Goal: Information Seeking & Learning: Learn about a topic

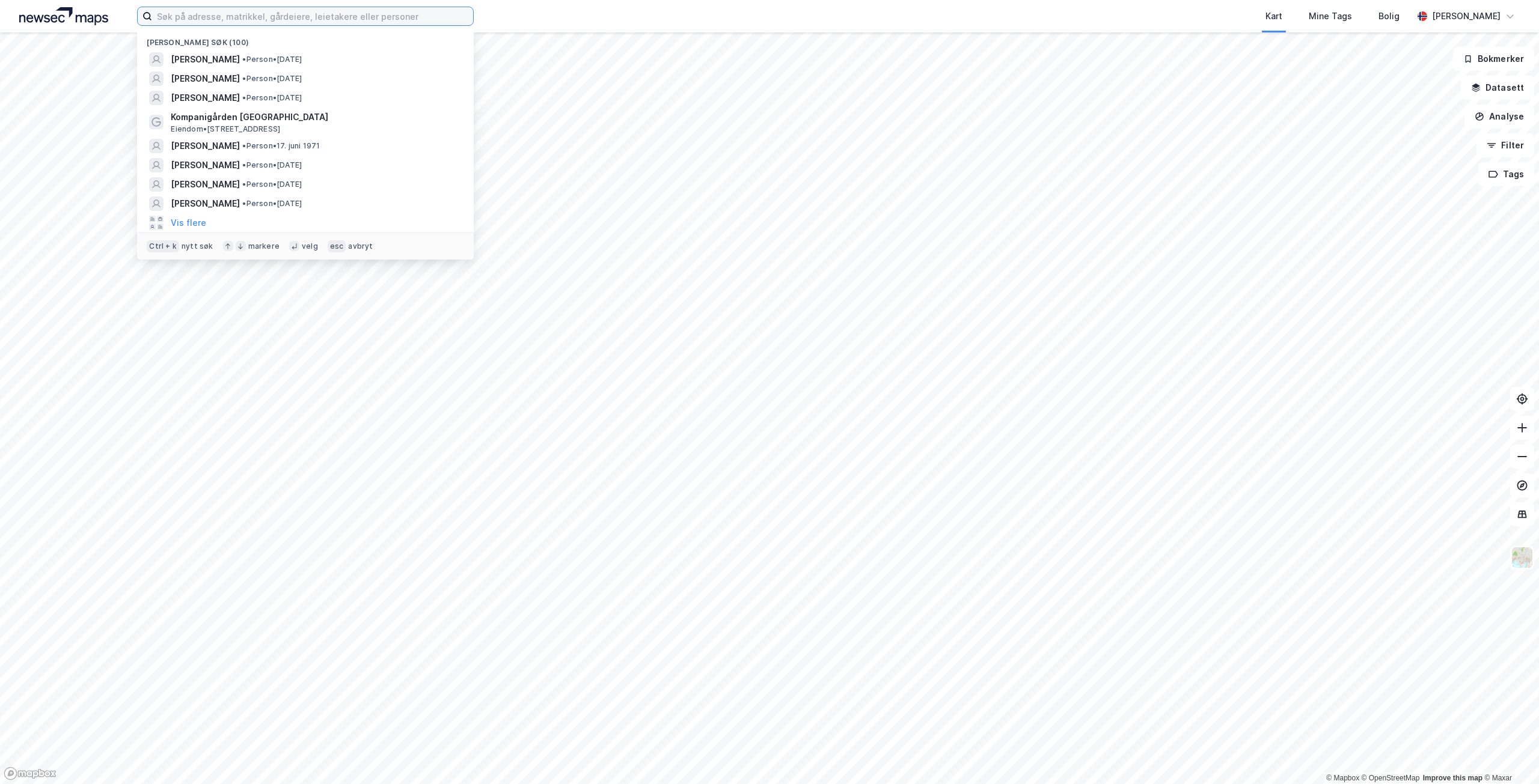
click at [270, 14] on input at bounding box center [312, 16] width 321 height 18
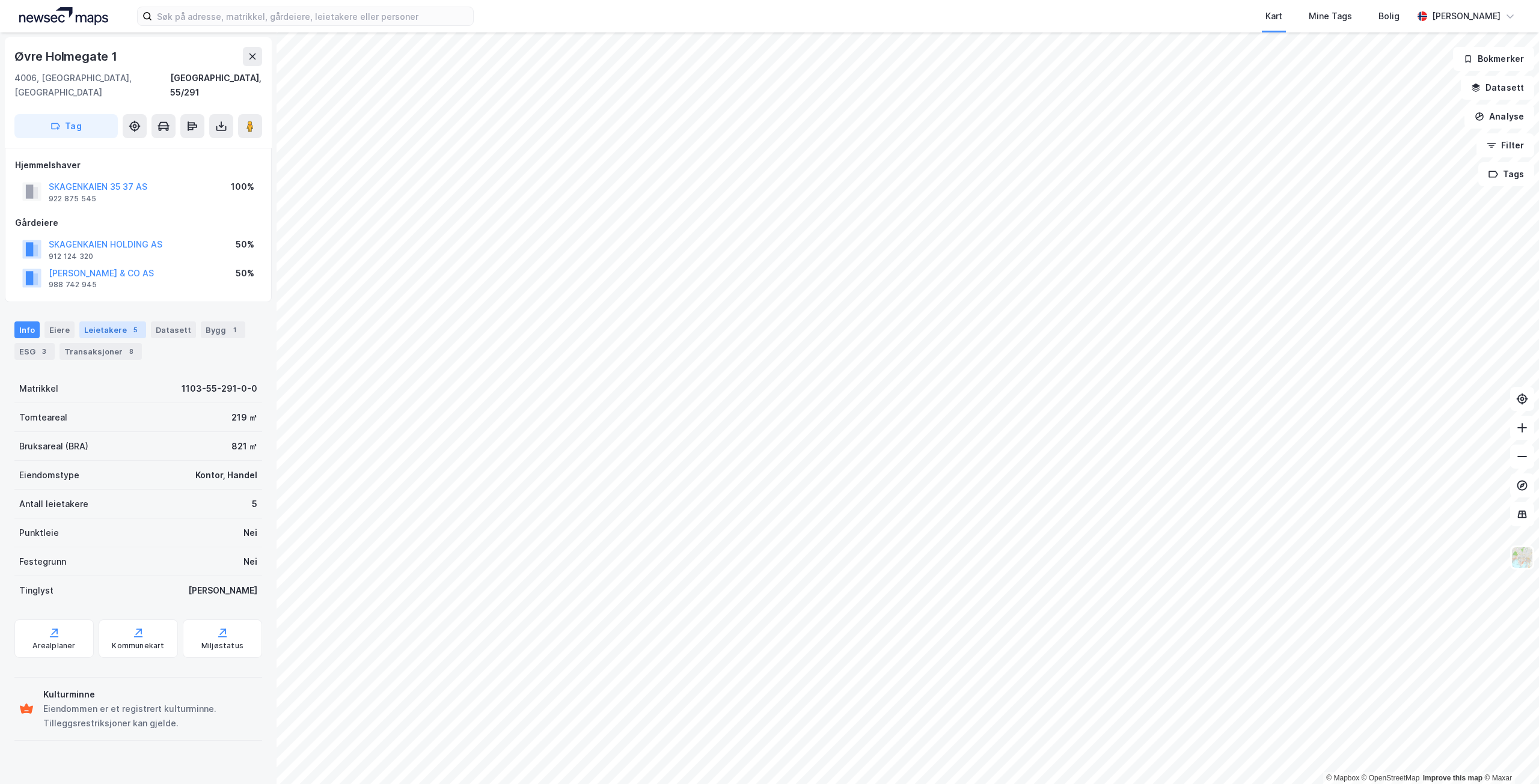
click at [108, 322] on div "Leietakere 5" at bounding box center [113, 330] width 67 height 17
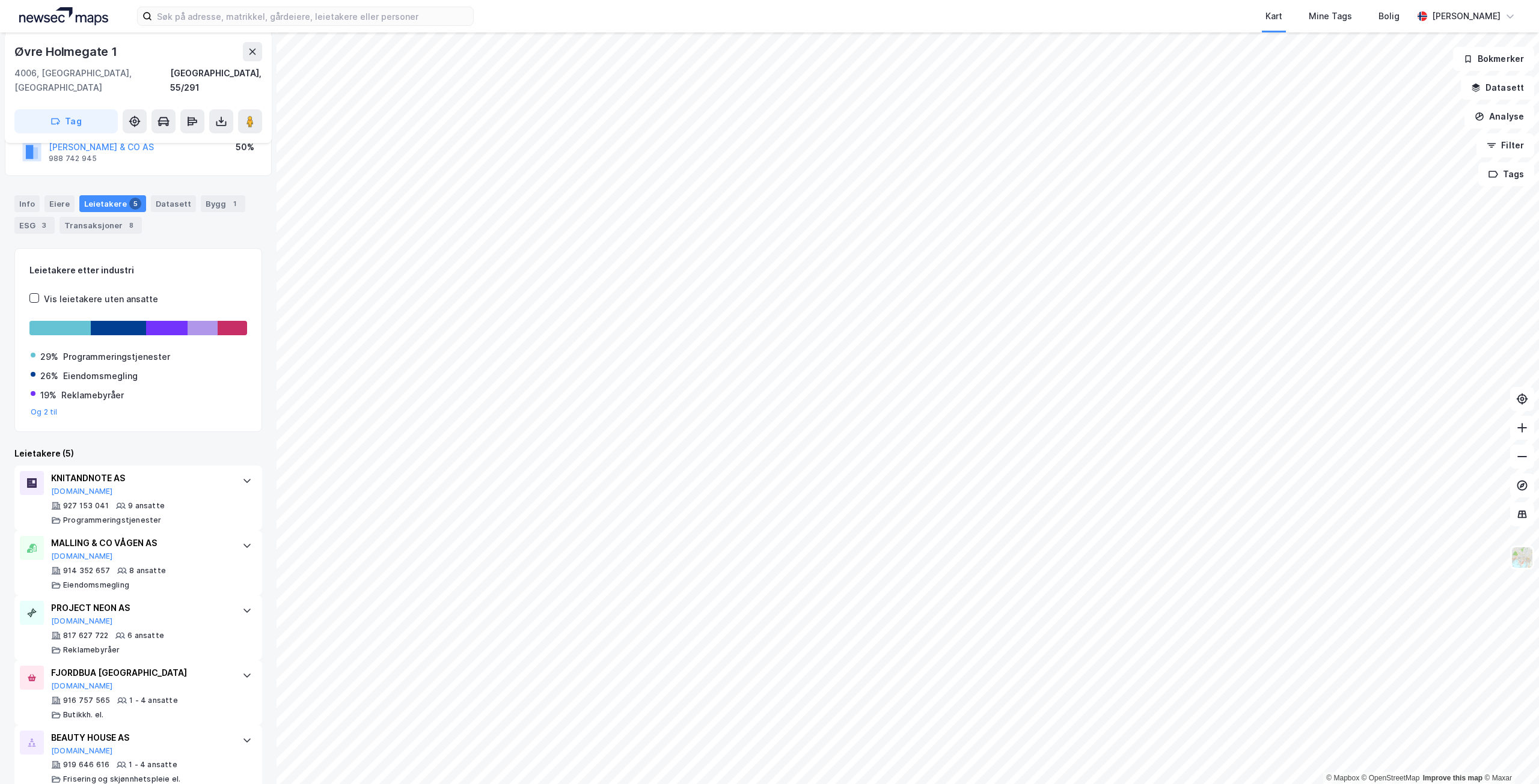
scroll to position [128, 0]
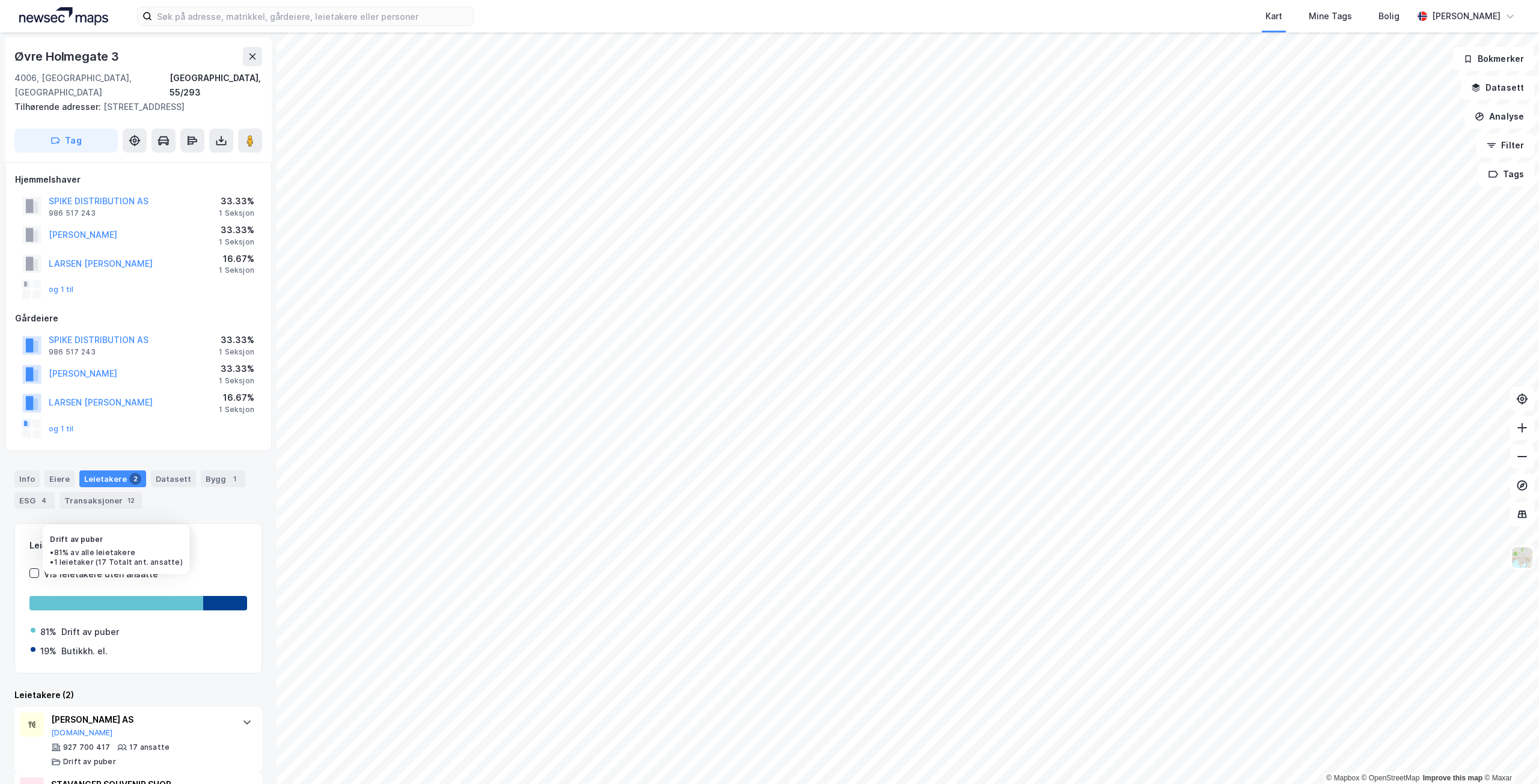
scroll to position [50, 0]
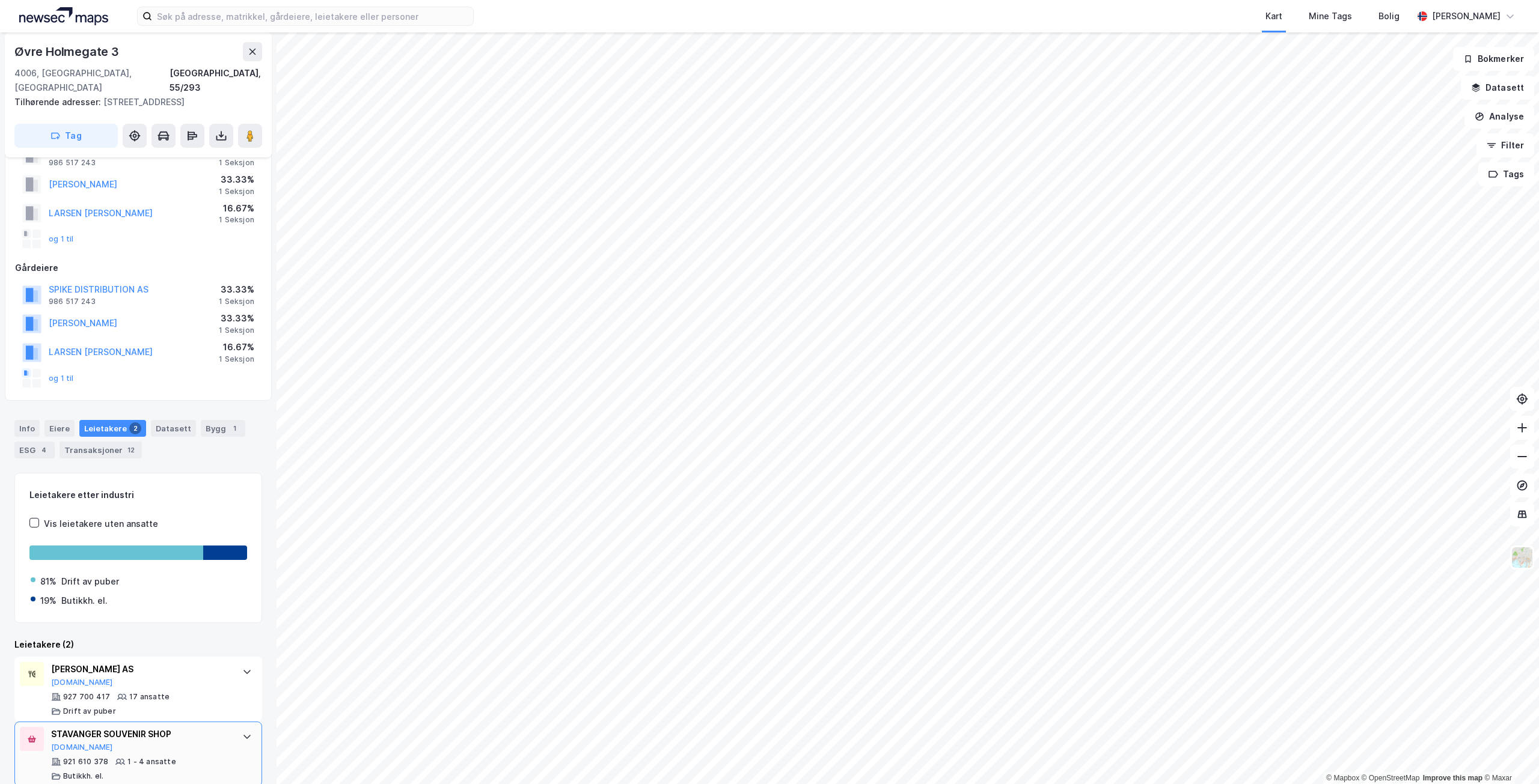
click at [243, 732] on icon at bounding box center [247, 736] width 10 height 10
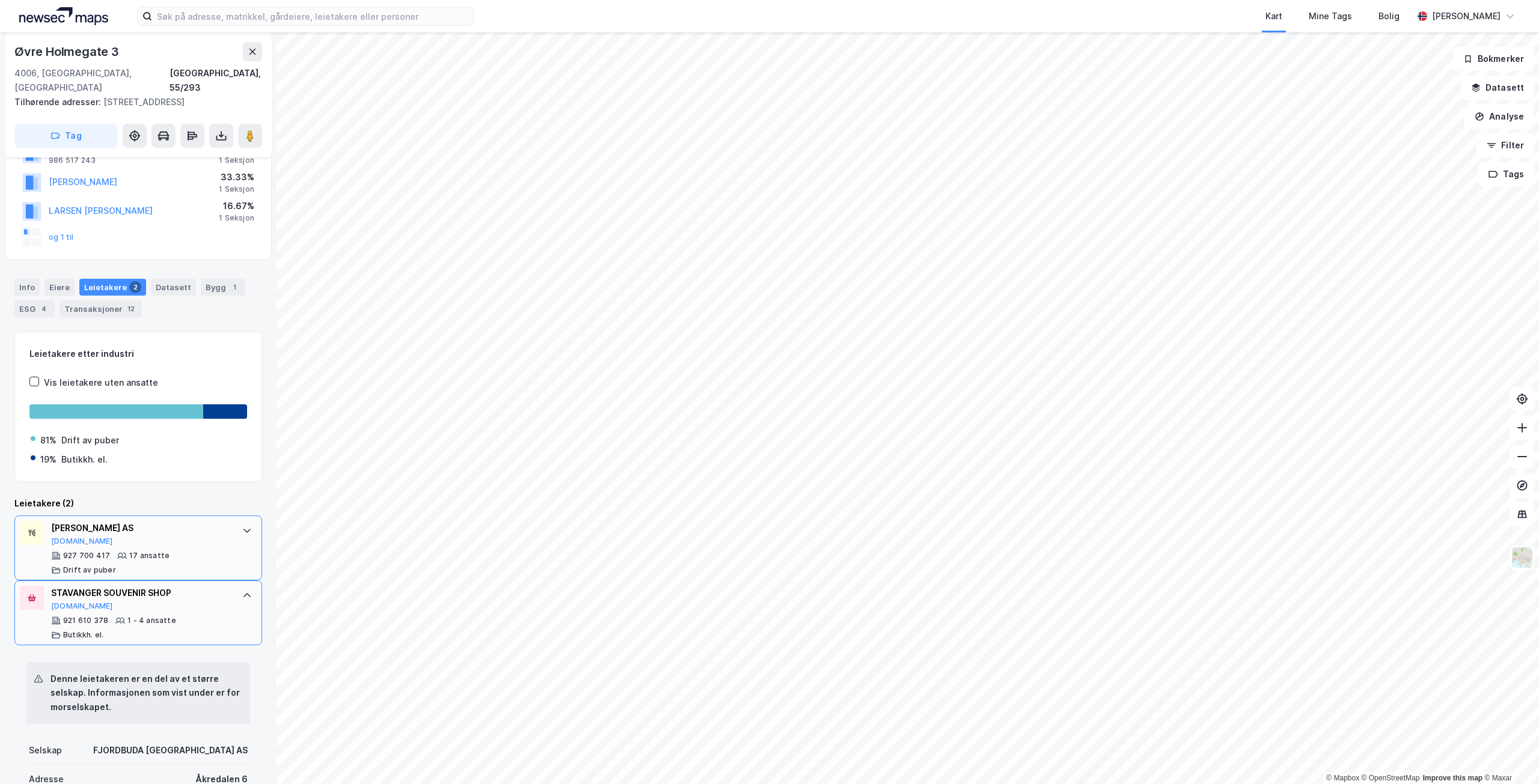
scroll to position [291, 0]
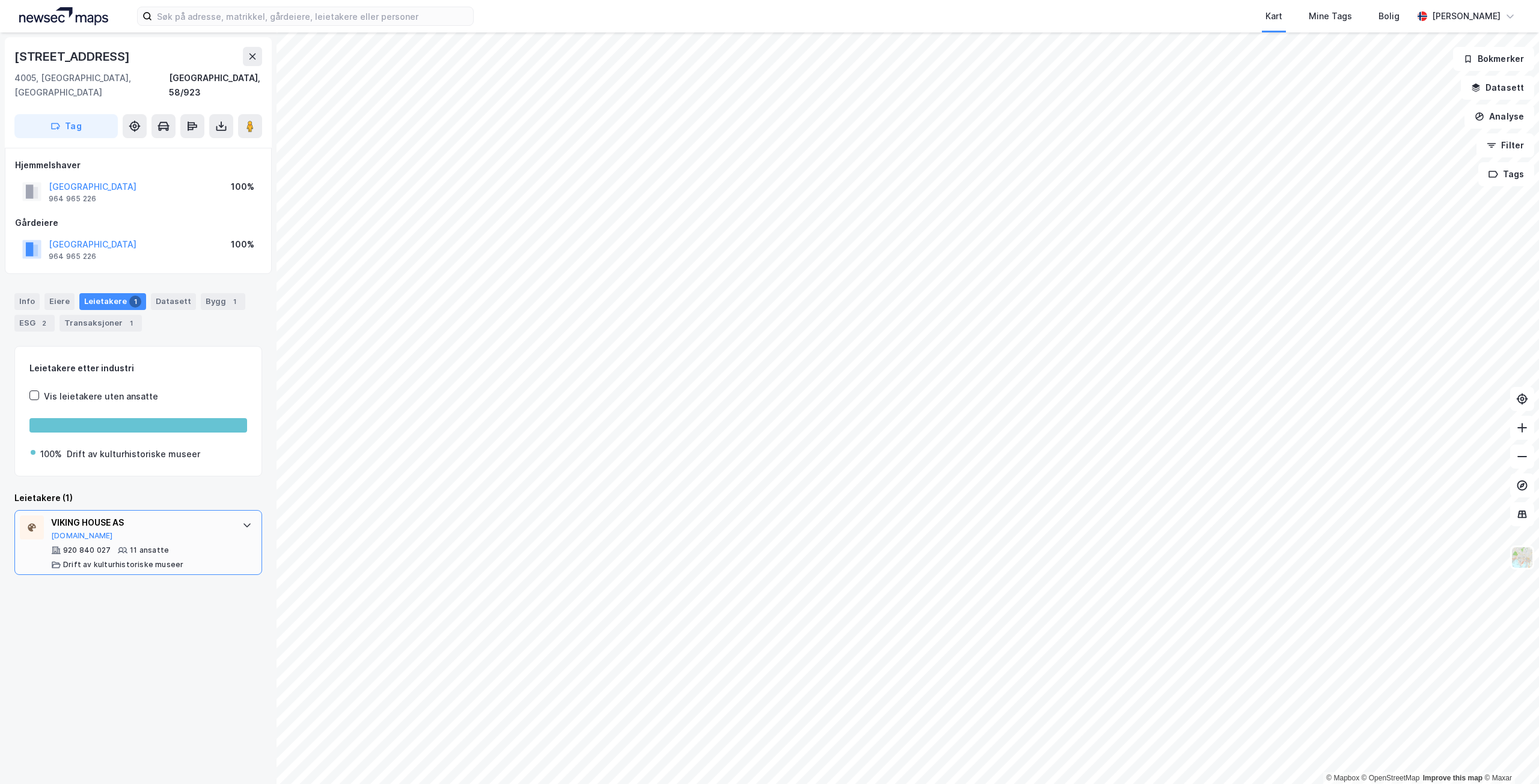
click at [243, 520] on icon at bounding box center [247, 525] width 10 height 10
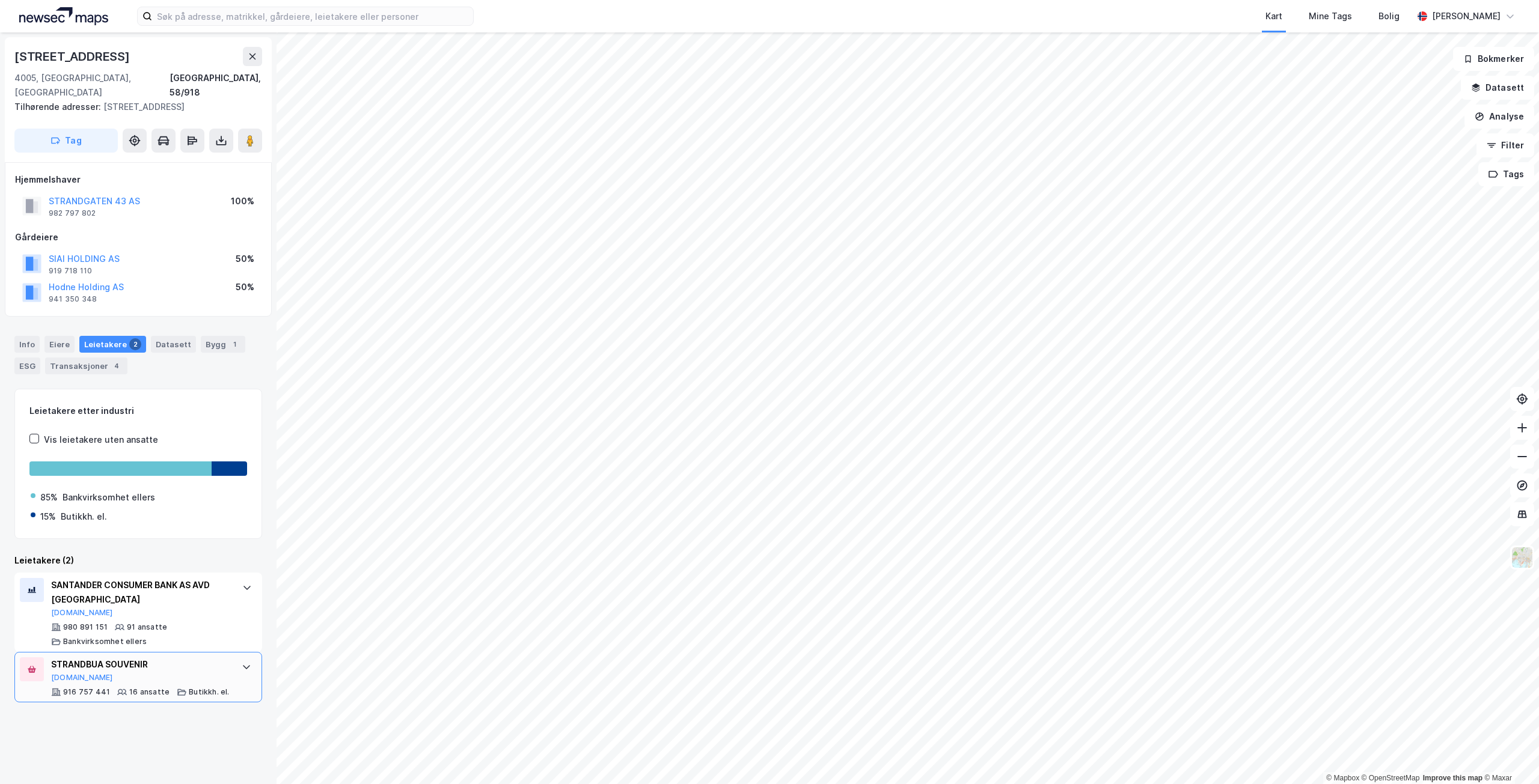
click at [242, 662] on icon at bounding box center [246, 667] width 10 height 10
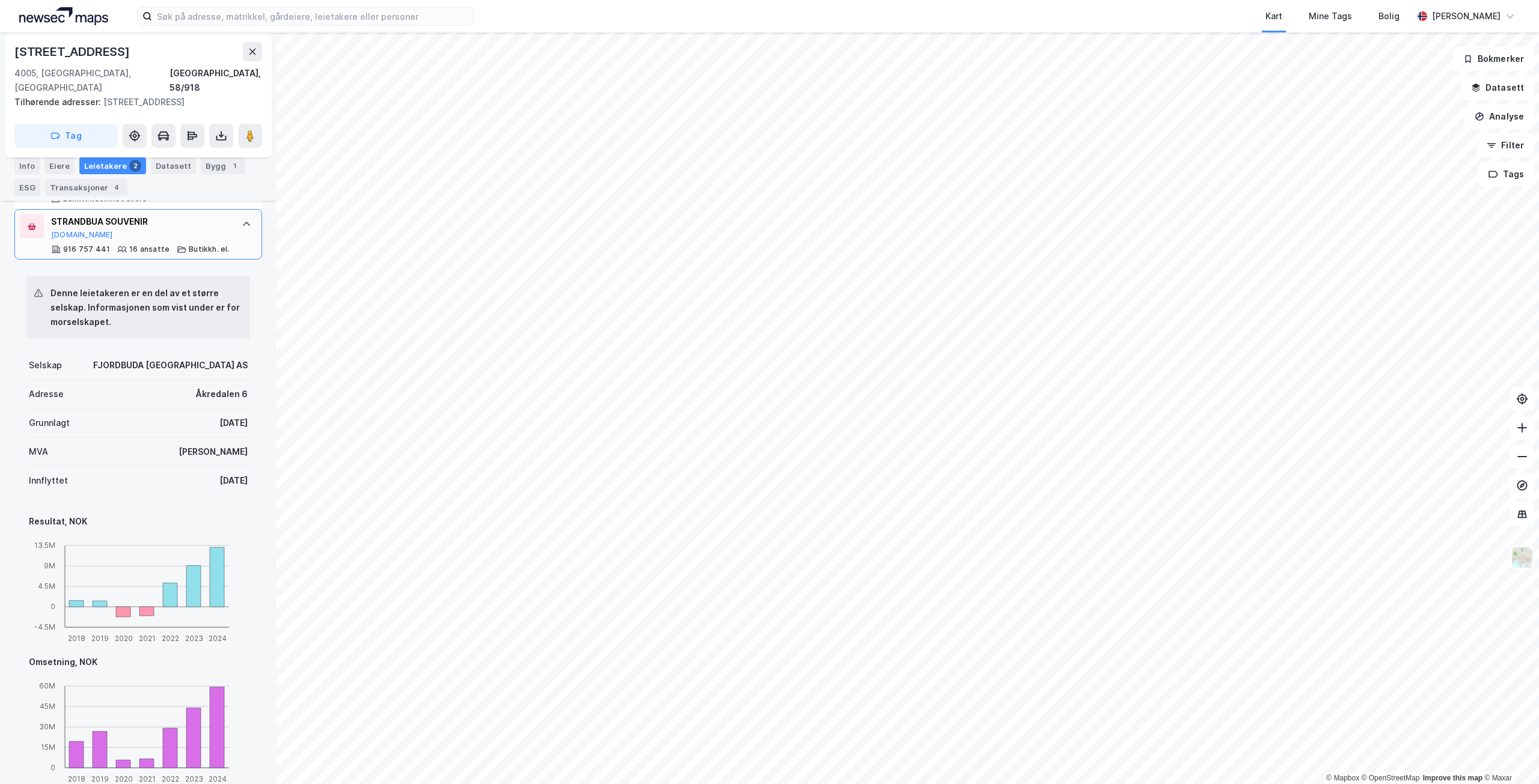
scroll to position [503, 0]
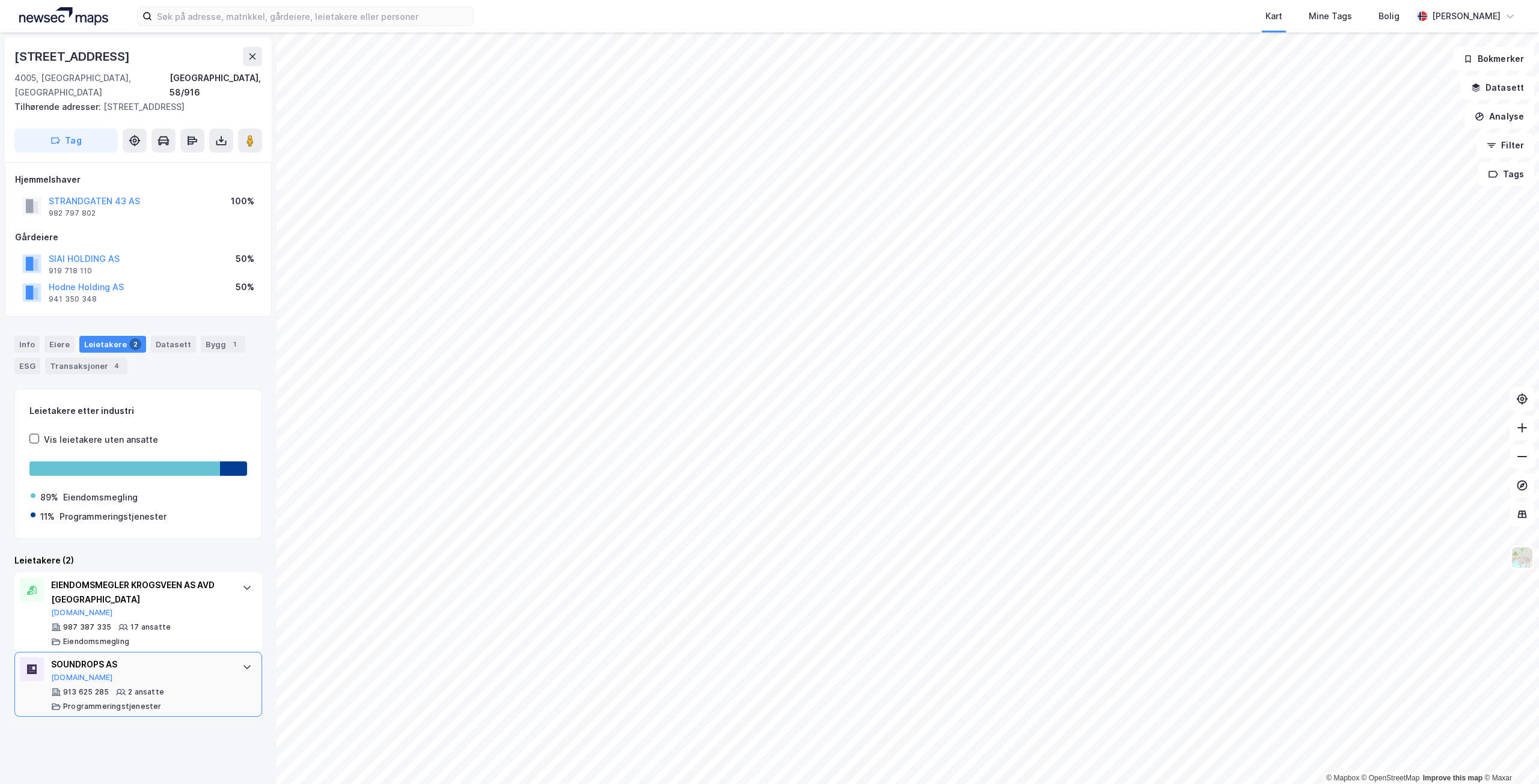
click at [237, 657] on div at bounding box center [247, 667] width 19 height 19
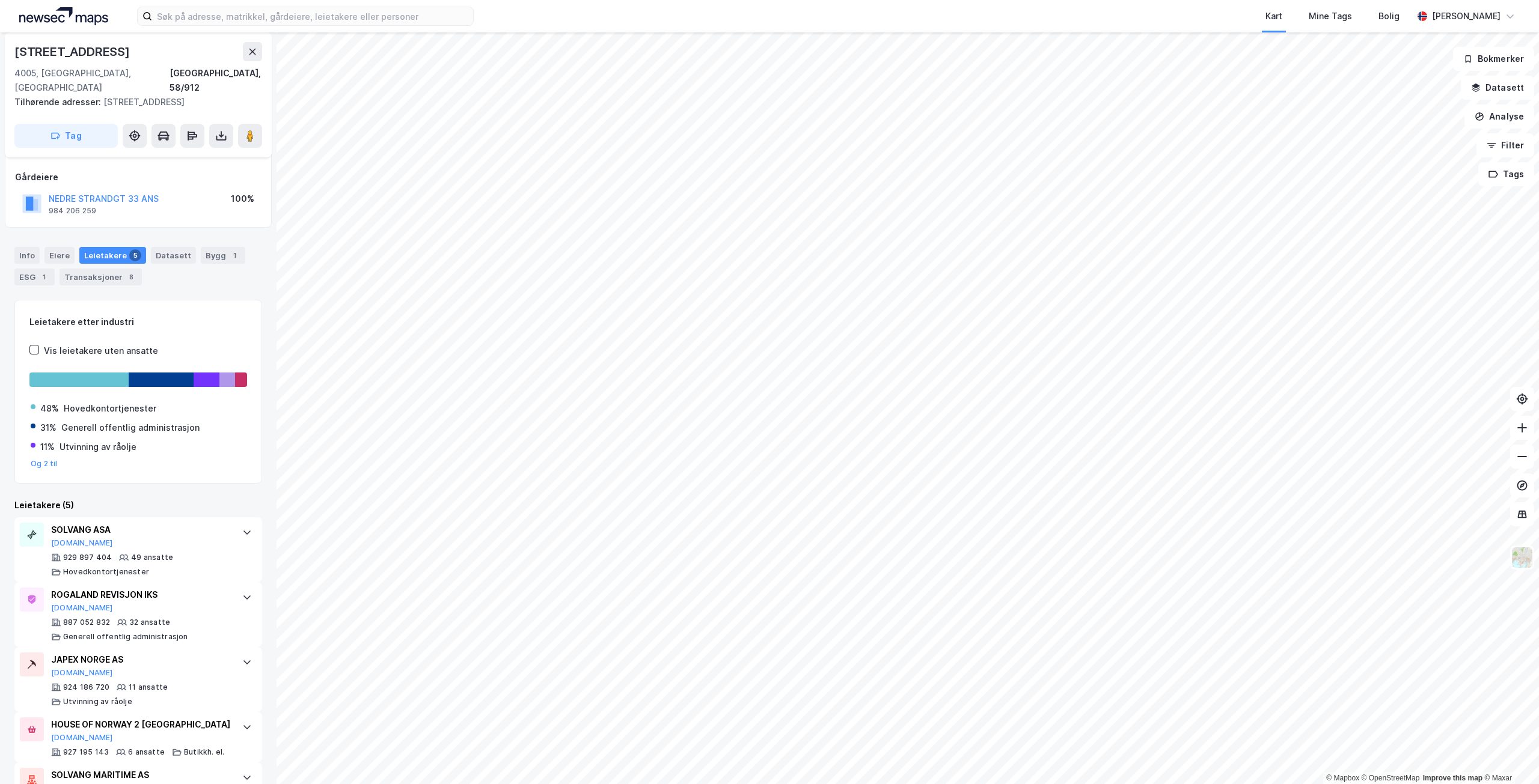
scroll to position [99, 0]
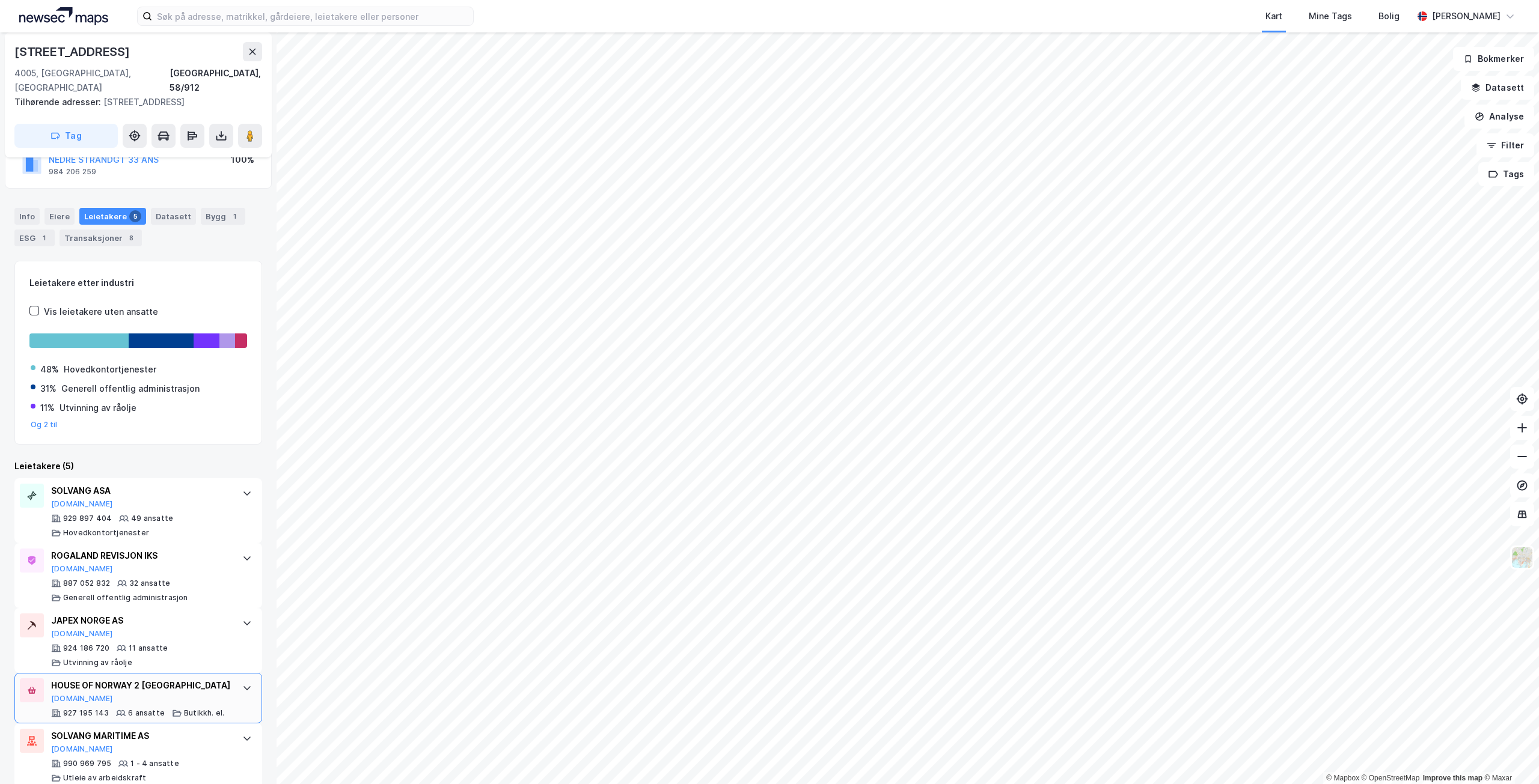
click at [237, 679] on div at bounding box center [247, 688] width 19 height 19
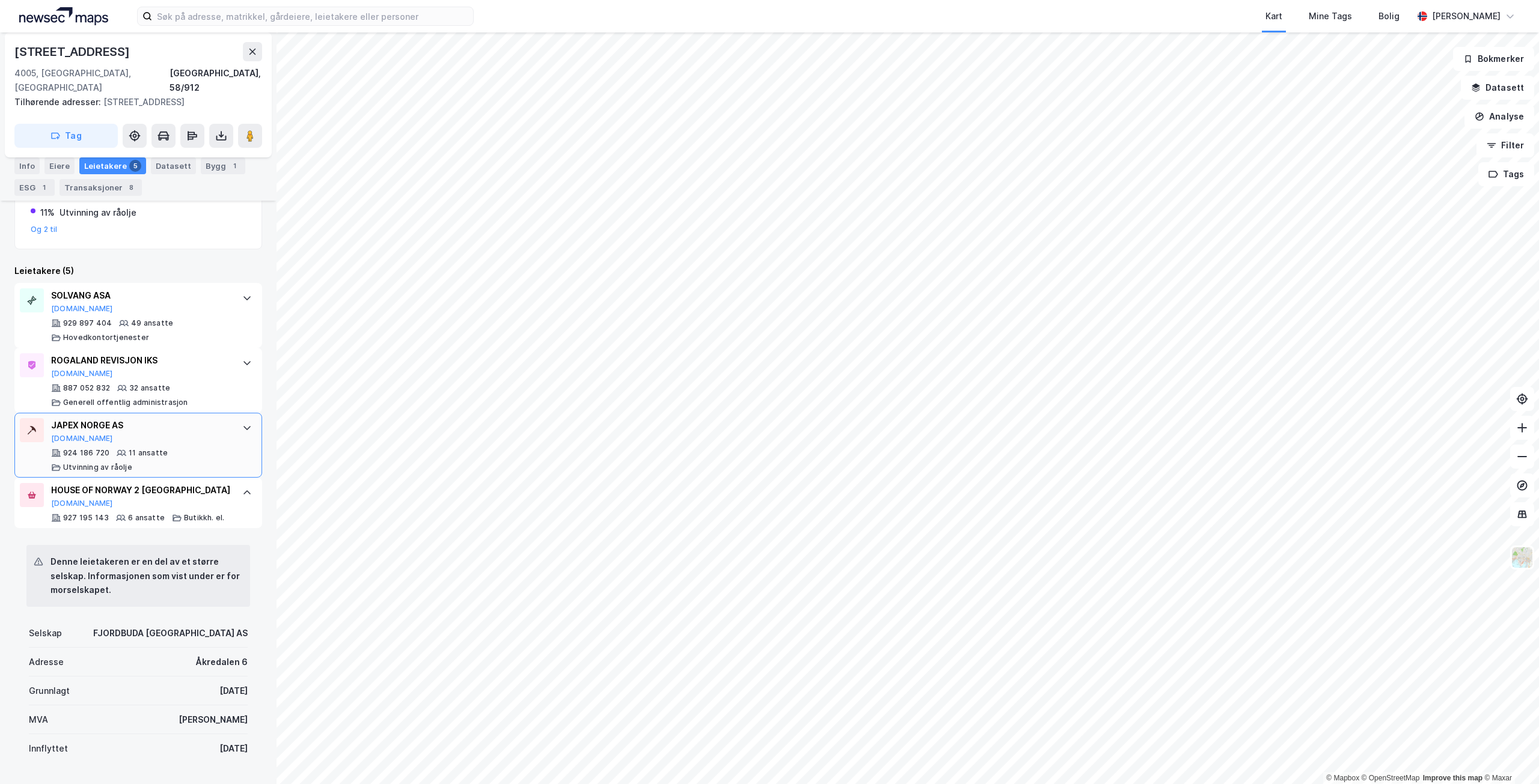
scroll to position [280, 0]
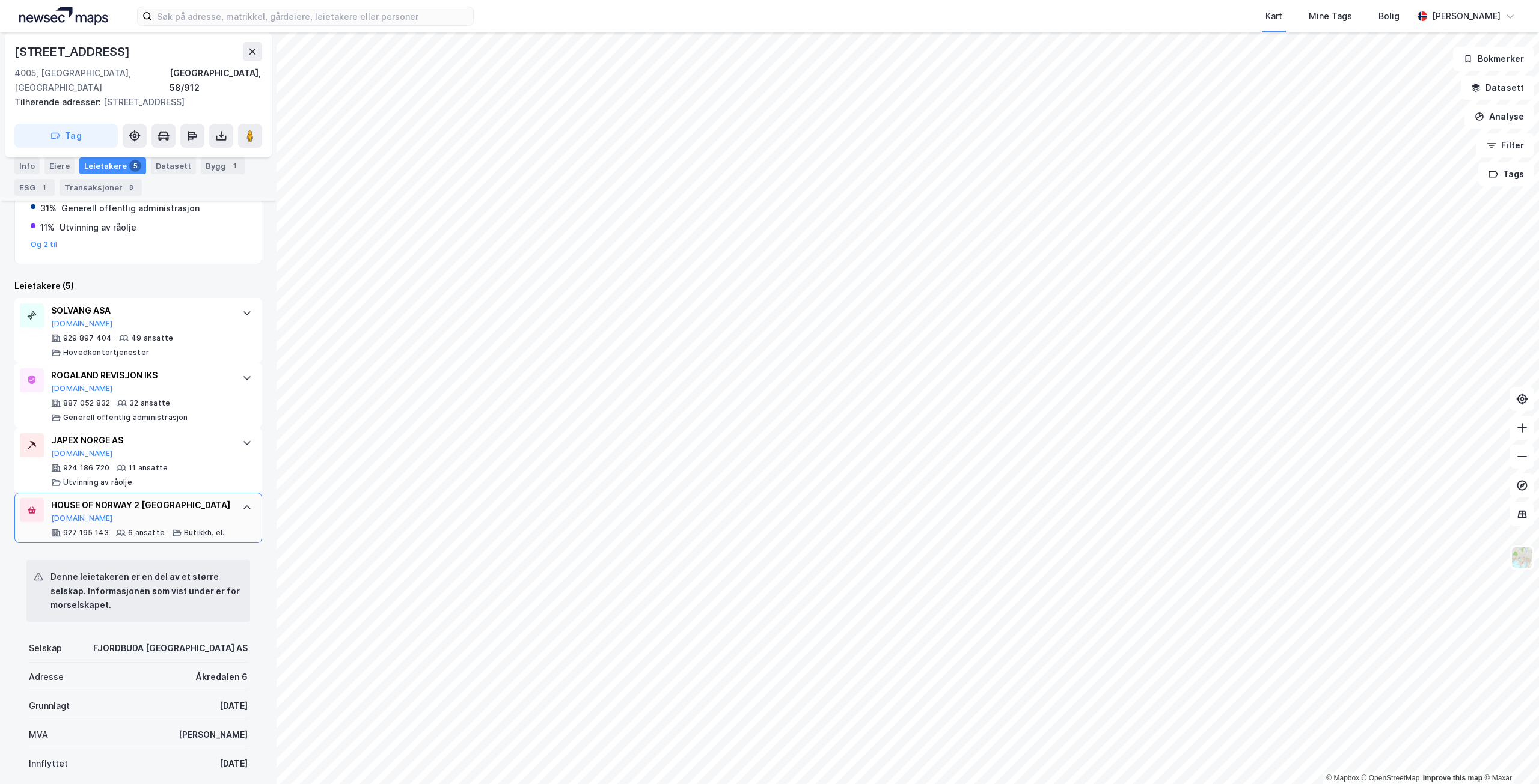
click at [243, 503] on icon at bounding box center [247, 507] width 10 height 10
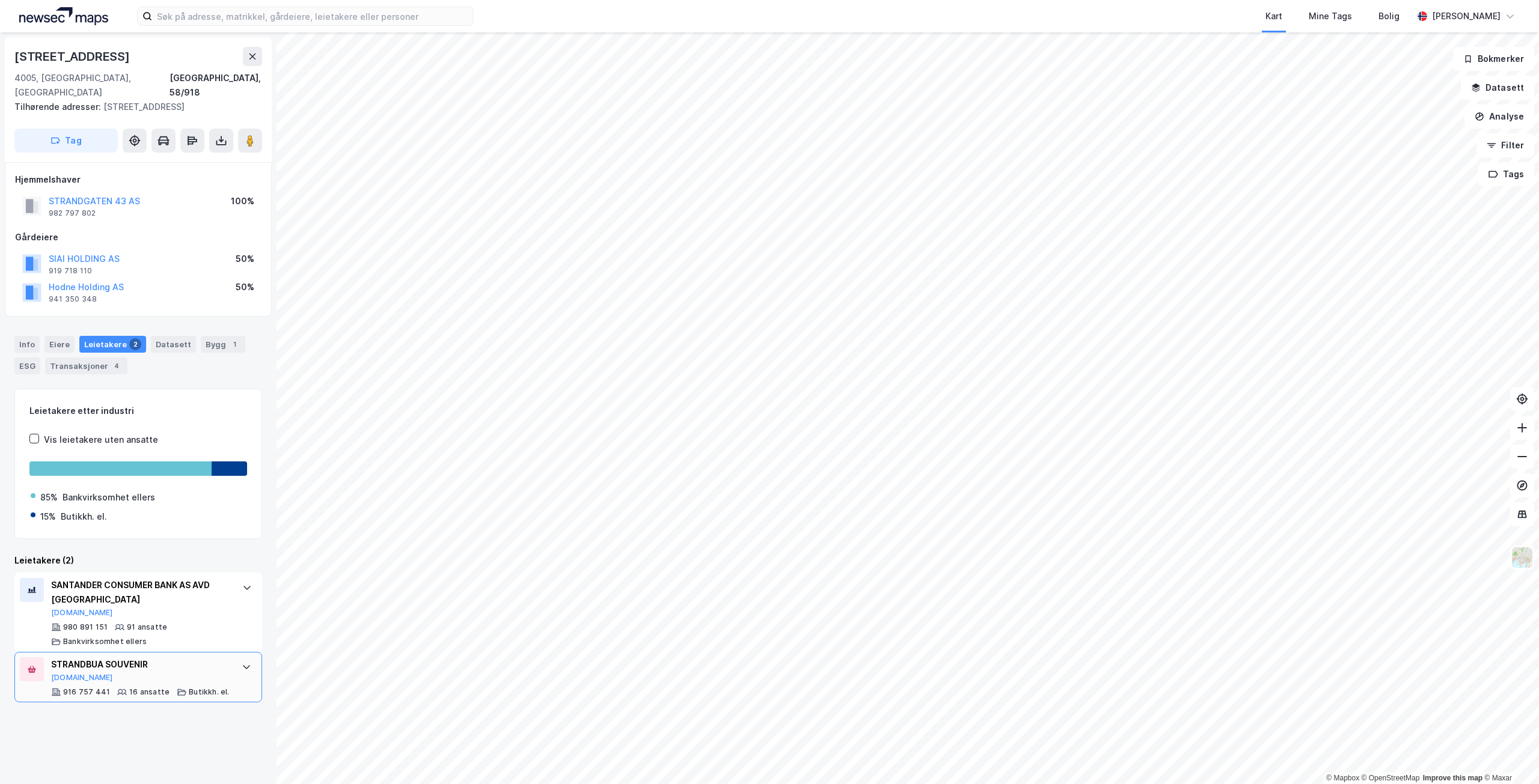
click at [242, 662] on icon at bounding box center [246, 667] width 10 height 10
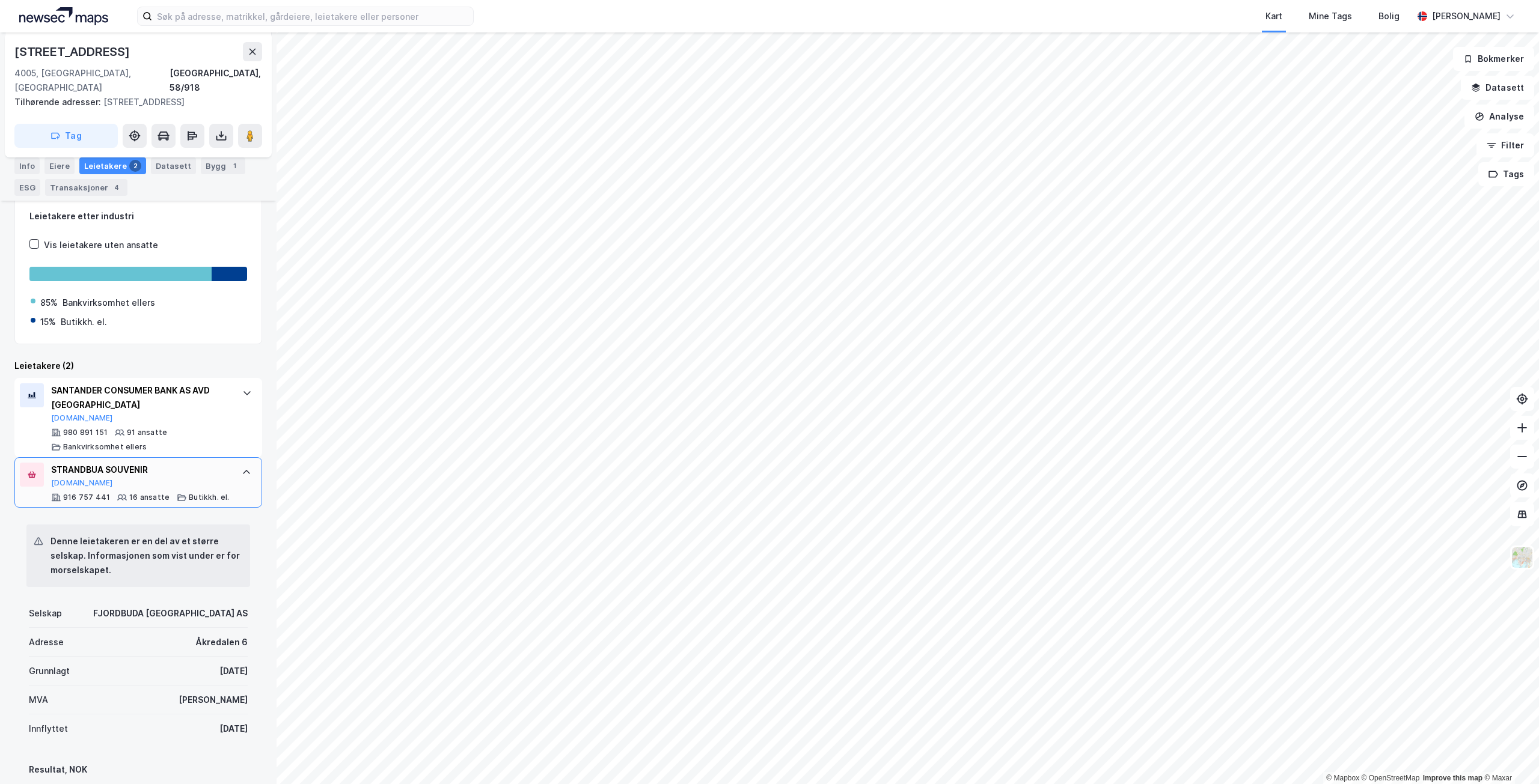
scroll to position [180, 0]
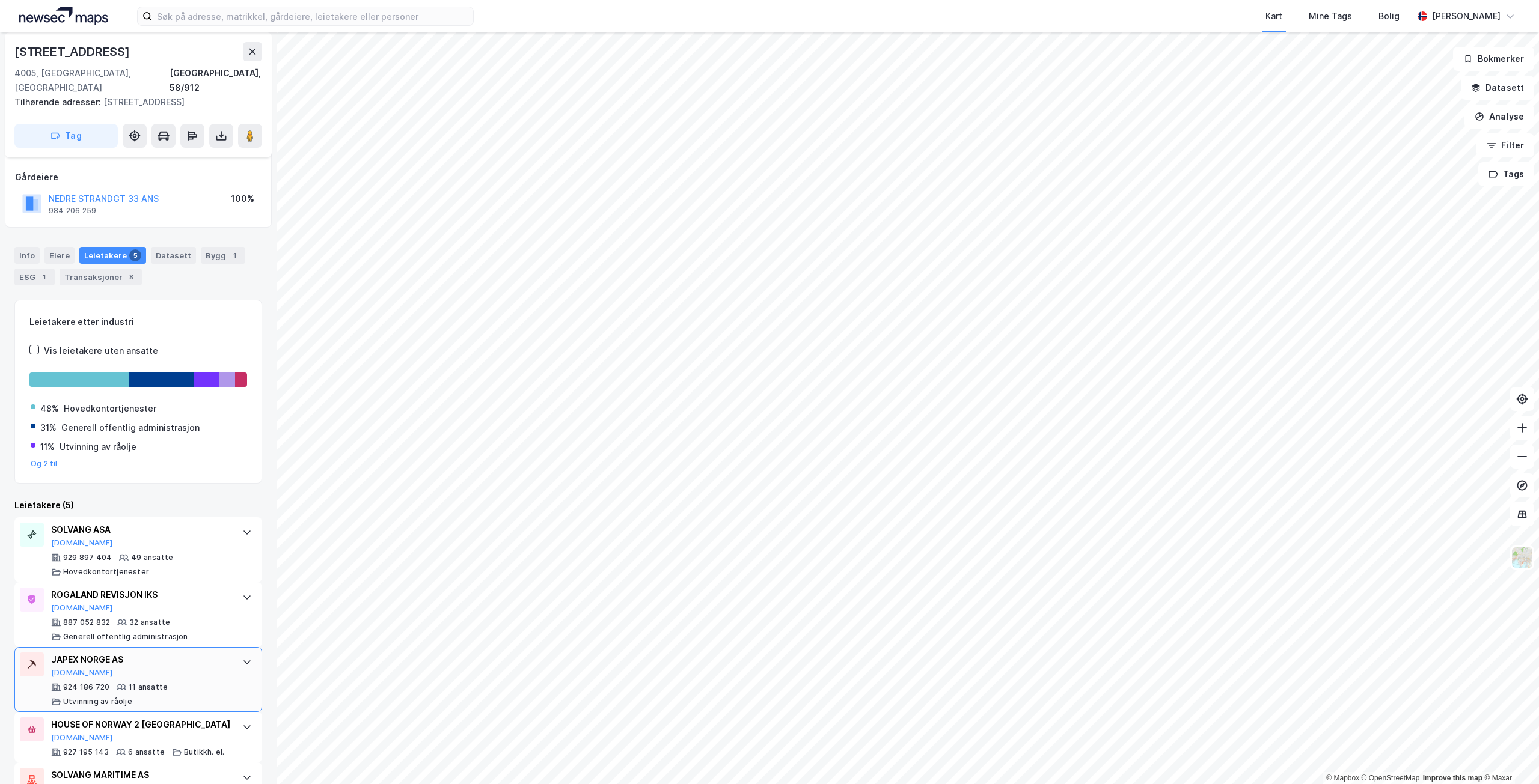
scroll to position [99, 0]
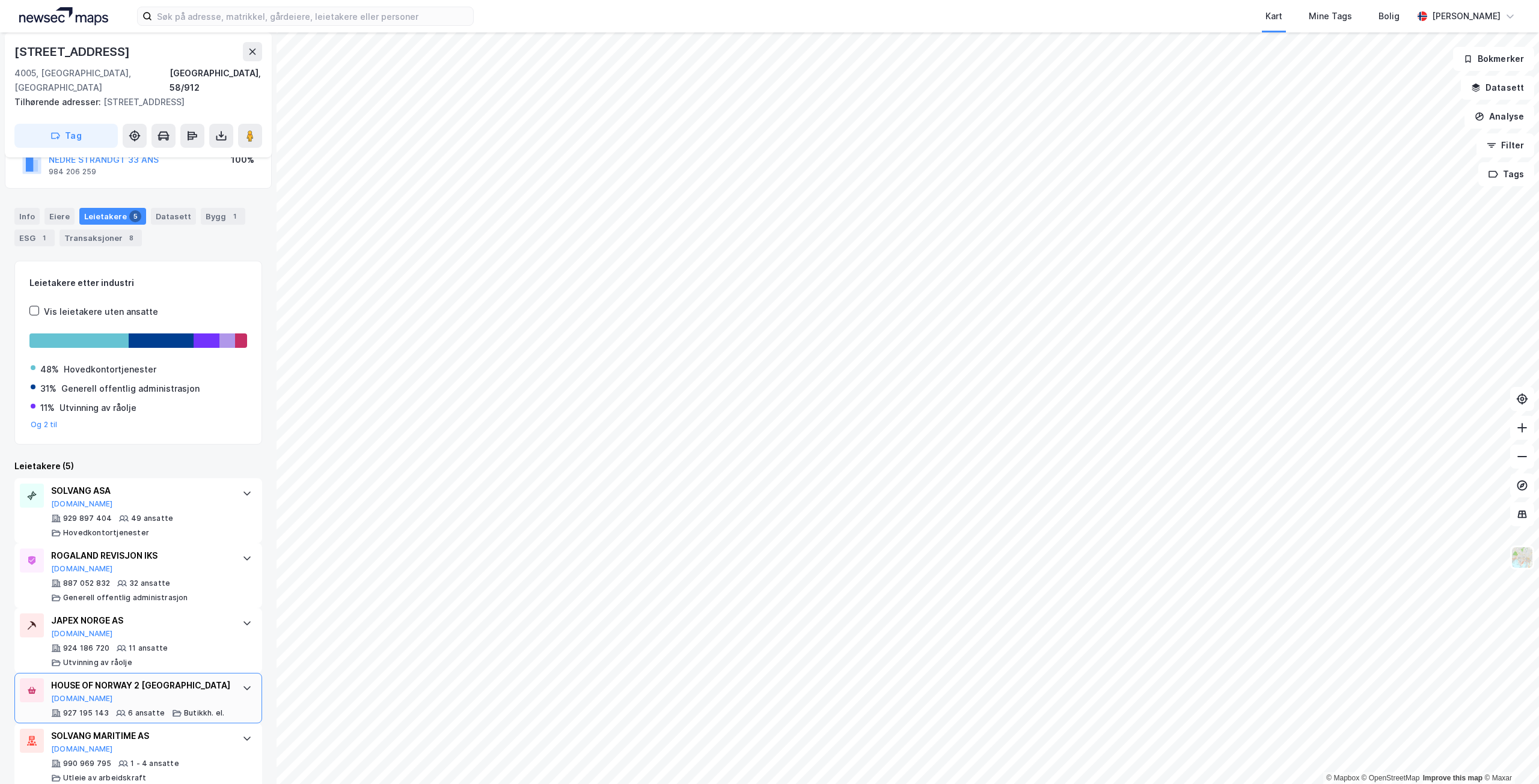
click at [243, 683] on icon at bounding box center [247, 688] width 10 height 10
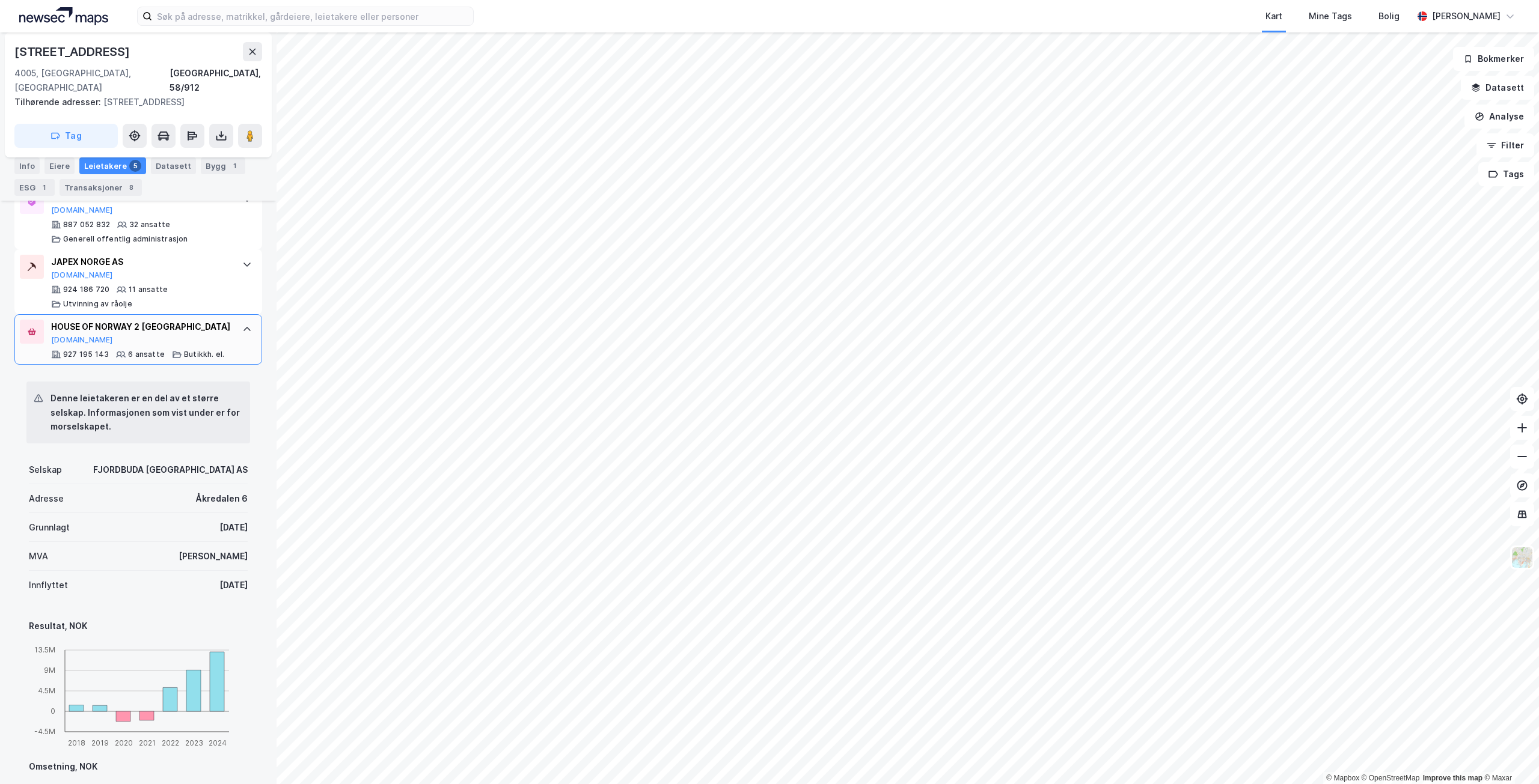
scroll to position [460, 0]
click at [319, 21] on input at bounding box center [312, 16] width 321 height 18
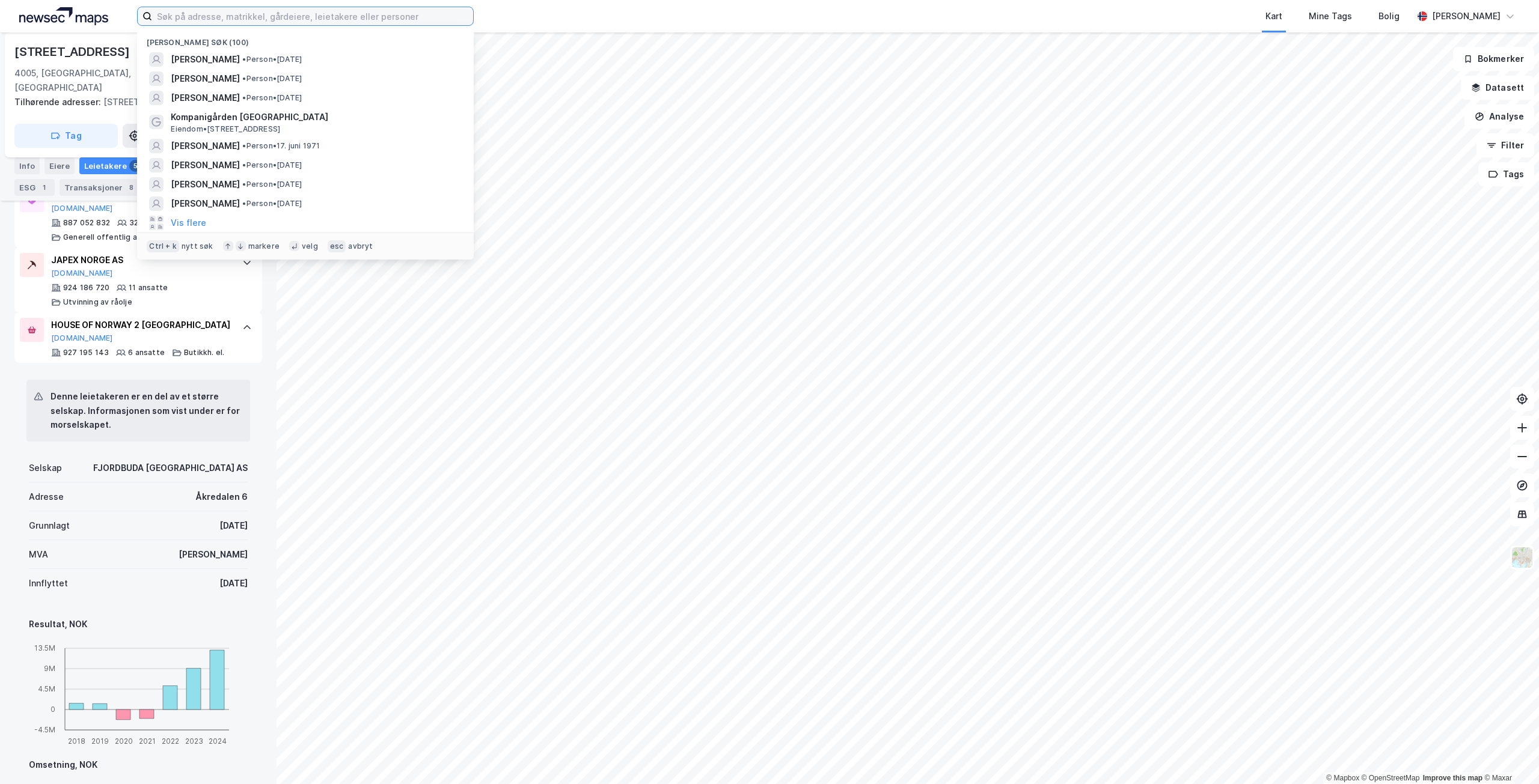
click at [319, 21] on input at bounding box center [312, 16] width 321 height 18
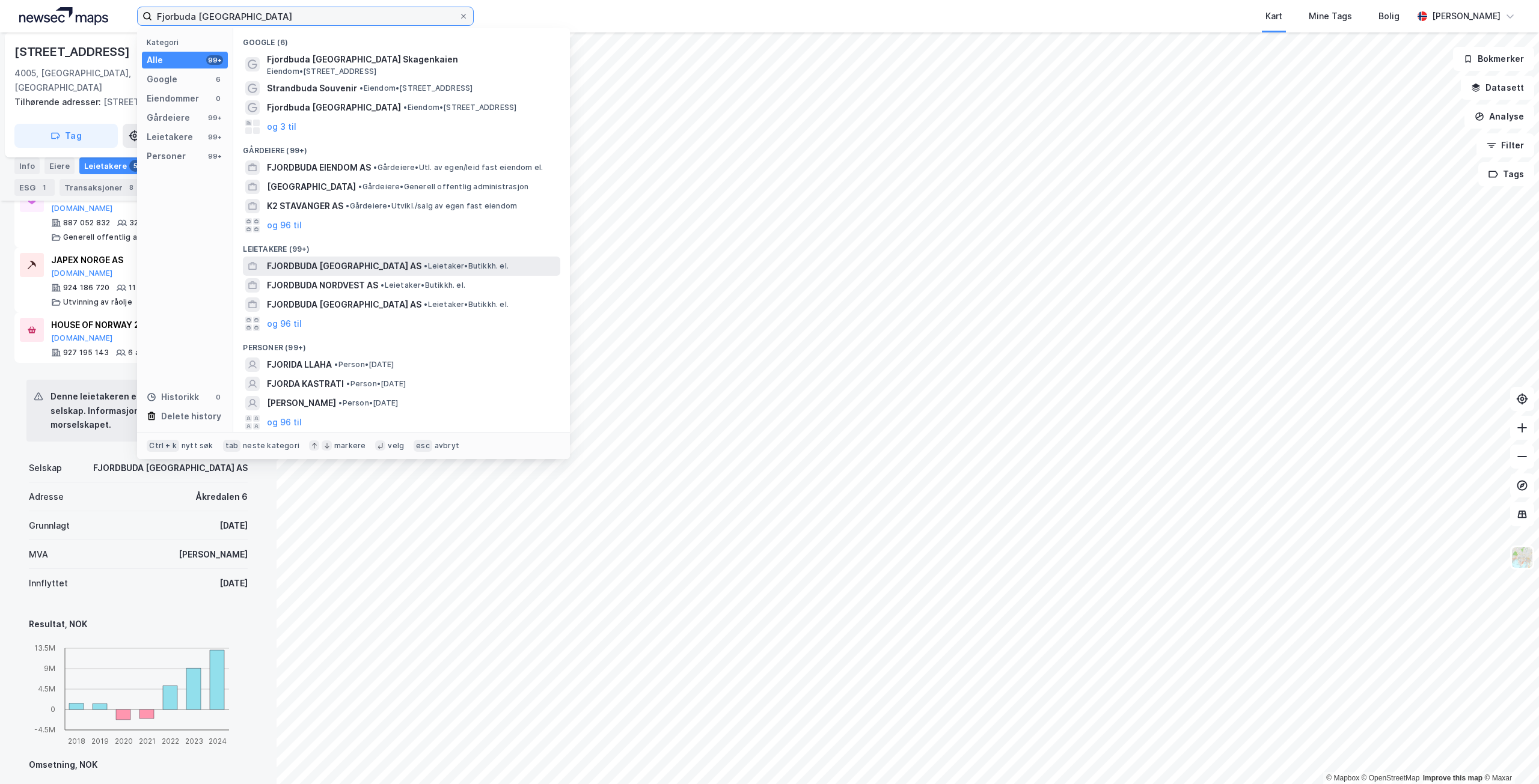
type input "Fjorbuda [GEOGRAPHIC_DATA]"
click at [326, 264] on span "FJORDBUDA [GEOGRAPHIC_DATA] AS" at bounding box center [344, 266] width 154 height 14
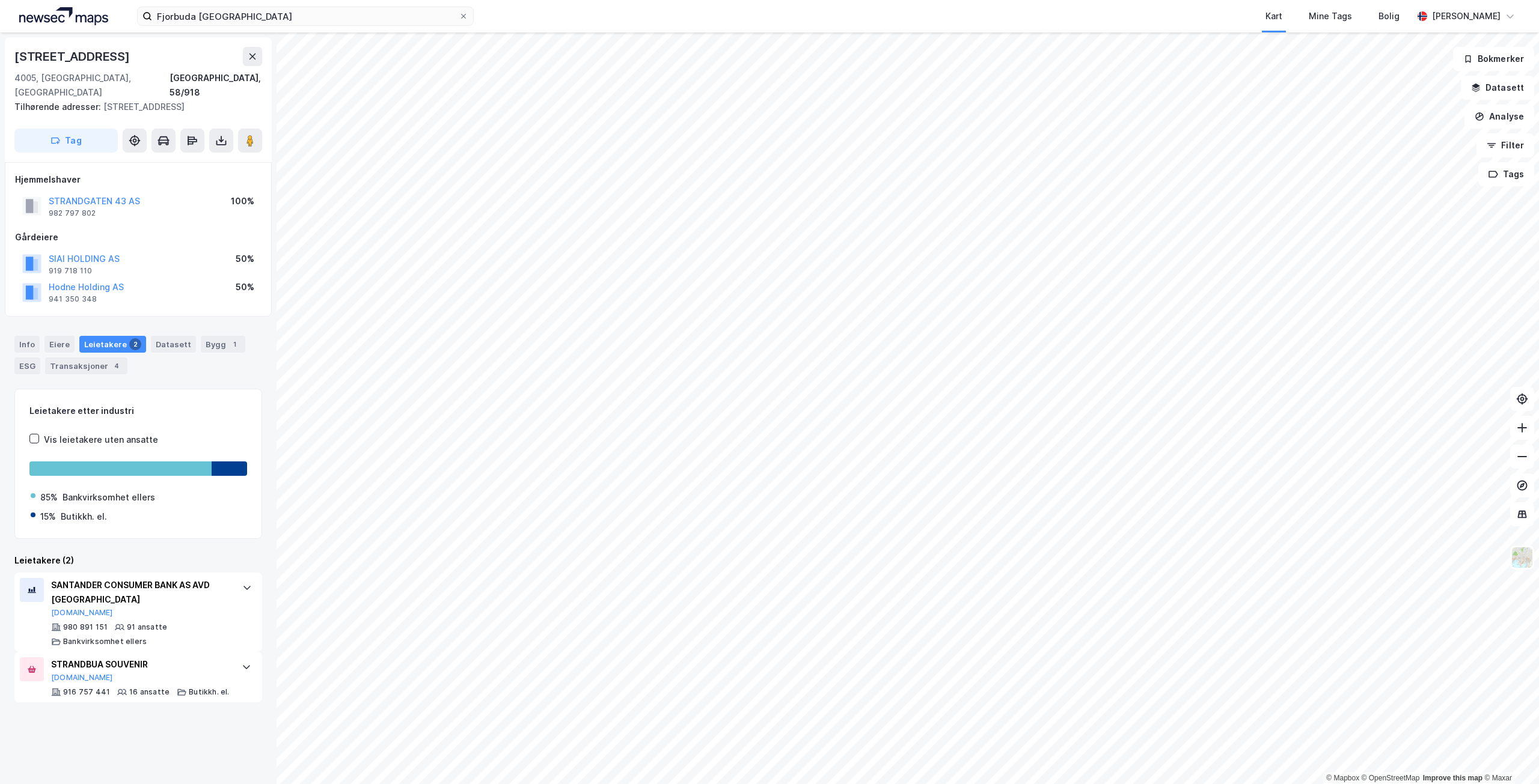
click at [42, 336] on div "Info Eiere Leietakere 2 Datasett Bygg 1 ESG Transaksjoner 4" at bounding box center [138, 355] width 248 height 39
click at [62, 336] on div "Eiere" at bounding box center [59, 344] width 30 height 17
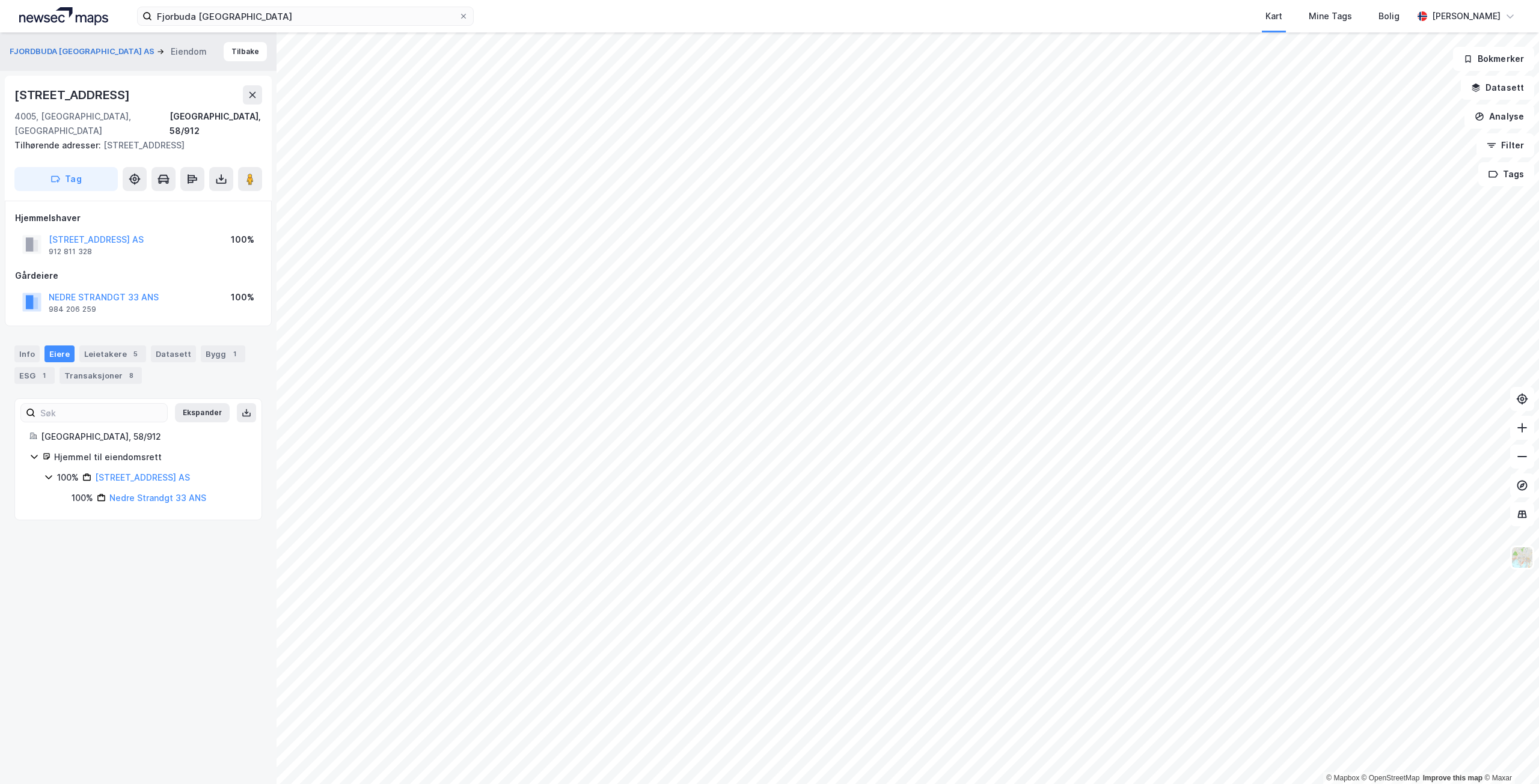
click at [124, 233] on div "[STREET_ADDRESS] AS" at bounding box center [97, 240] width 95 height 14
click at [0, 0] on button "[STREET_ADDRESS] AS" at bounding box center [0, 0] width 0 height 0
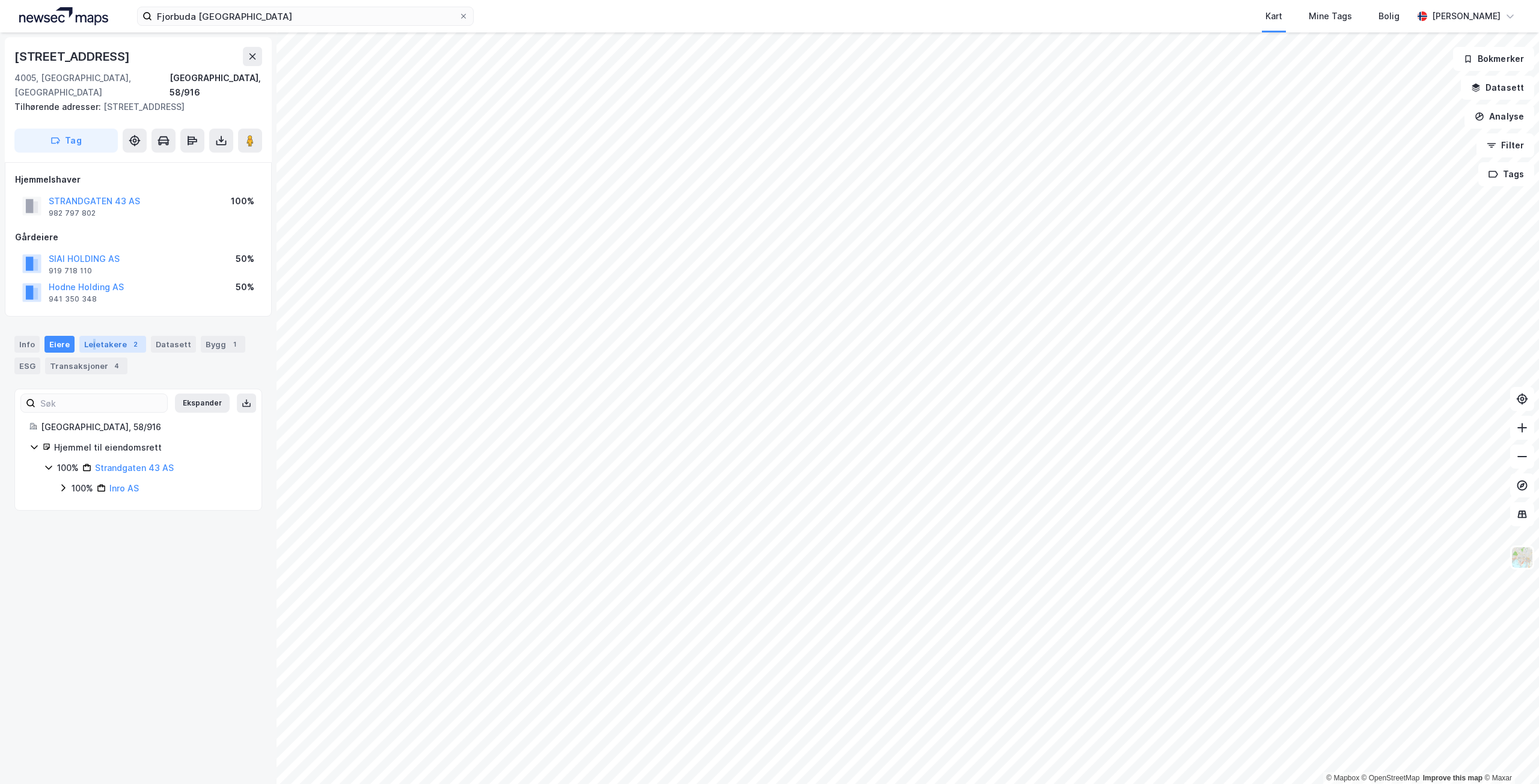
click at [91, 336] on div "Leietakere 2" at bounding box center [113, 344] width 67 height 17
